Goal: Find contact information: Find contact information

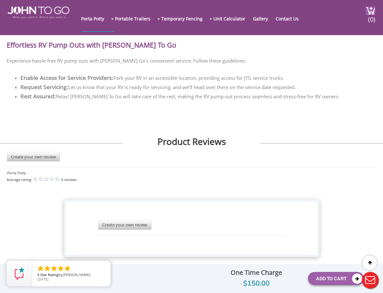
scroll to position [1464, 0]
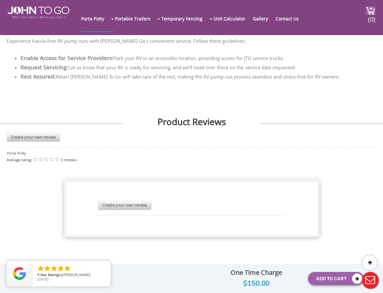
click at [253, 157] on div "Average rating: 0 reviews" at bounding box center [192, 160] width 370 height 8
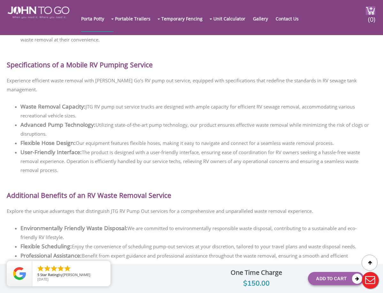
scroll to position [249, 0]
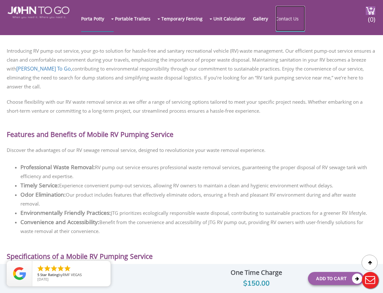
click at [300, 11] on link "Contact Us" at bounding box center [290, 19] width 29 height 26
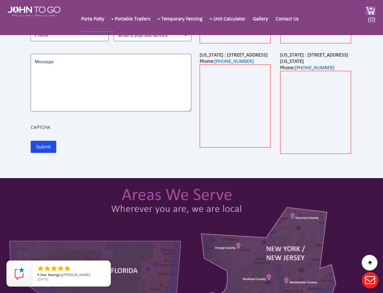
scroll to position [96, 0]
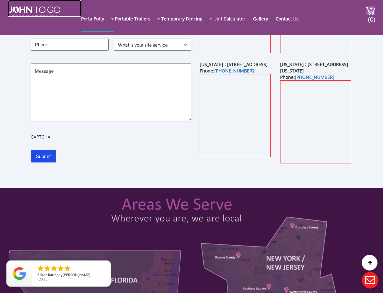
click at [43, 11] on img at bounding box center [34, 11] width 53 height 10
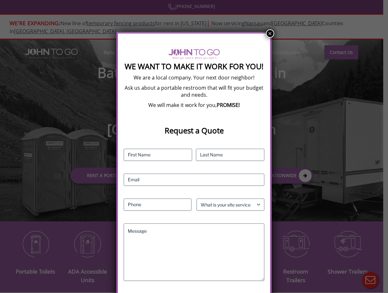
click at [270, 31] on button "×" at bounding box center [270, 33] width 8 height 8
